Goal: Information Seeking & Learning: Learn about a topic

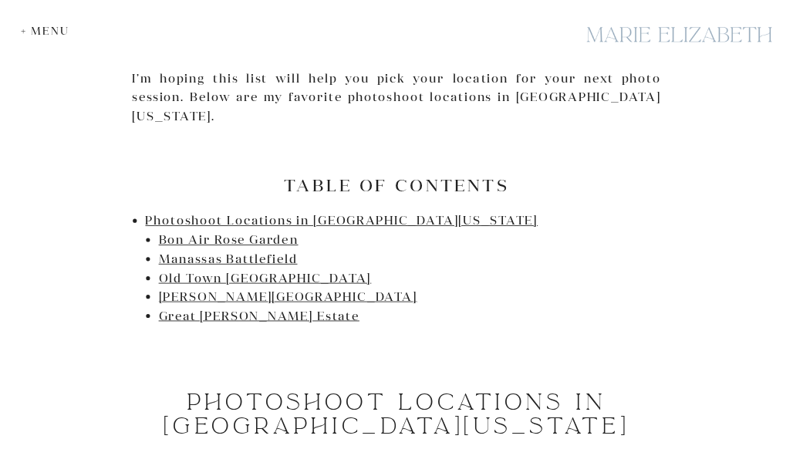
scroll to position [679, 0]
drag, startPoint x: 312, startPoint y: 208, endPoint x: 162, endPoint y: 211, distance: 149.6
click at [162, 230] on li "Bon Air Rose Garden" at bounding box center [410, 239] width 502 height 19
copy link "Bon Air Rose Garden"
drag, startPoint x: 314, startPoint y: 228, endPoint x: 158, endPoint y: 226, distance: 155.8
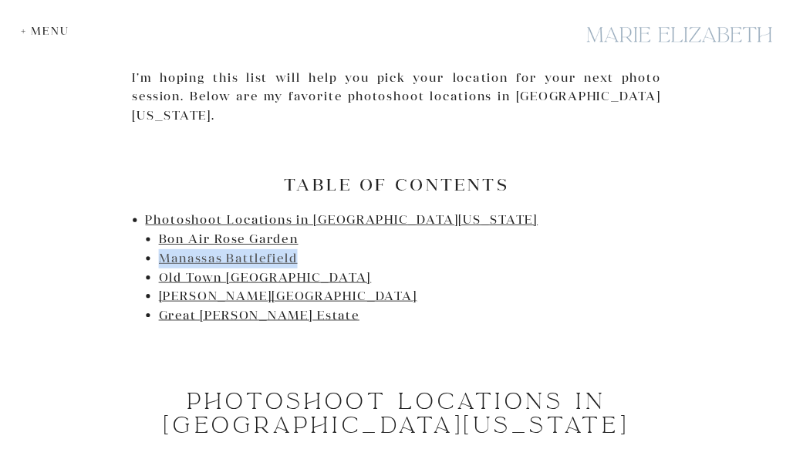
click at [159, 249] on li "Manassas Battlefield" at bounding box center [410, 258] width 502 height 19
copy link "Manassas Battlefield"
click at [271, 250] on link "Manassas Battlefield" at bounding box center [228, 257] width 139 height 15
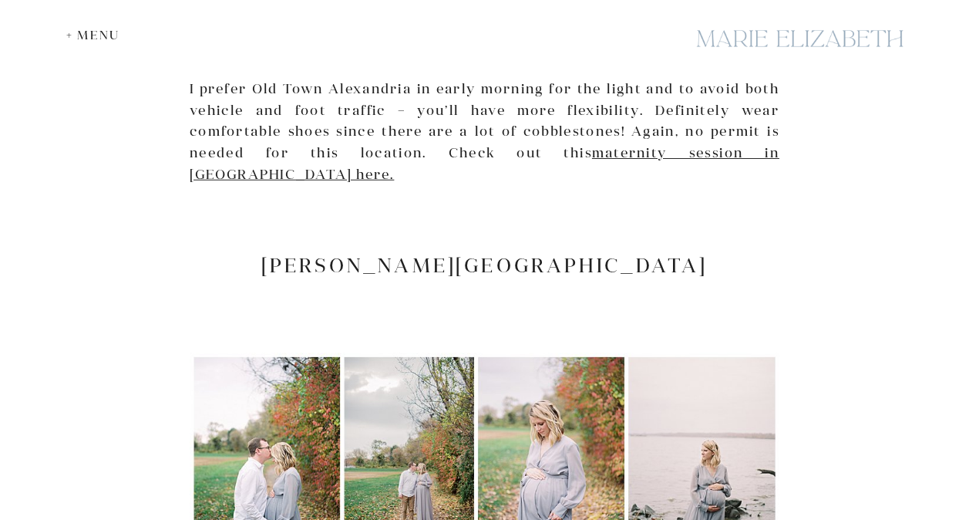
scroll to position [3308, 0]
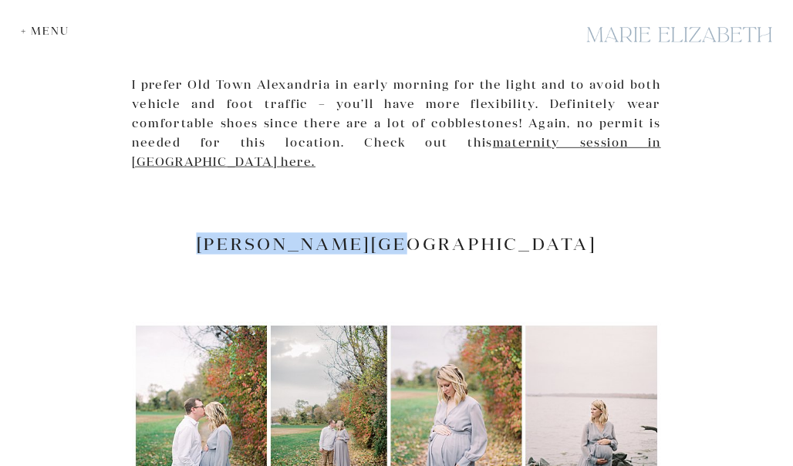
drag, startPoint x: 494, startPoint y: 169, endPoint x: 298, endPoint y: 172, distance: 196.7
click at [298, 233] on h2 "[PERSON_NAME][GEOGRAPHIC_DATA]" at bounding box center [396, 243] width 528 height 21
copy h2 "[PERSON_NAME][GEOGRAPHIC_DATA]"
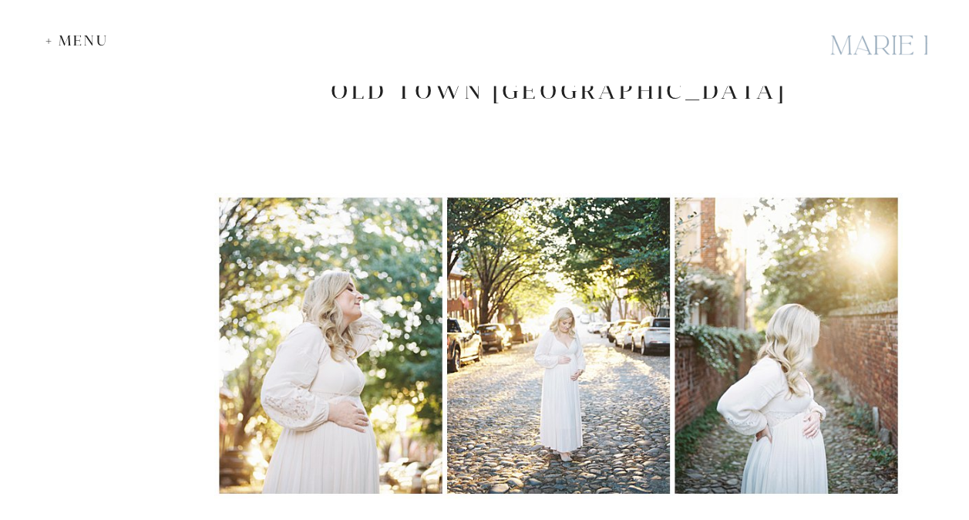
scroll to position [0, 0]
